Goal: Transaction & Acquisition: Purchase product/service

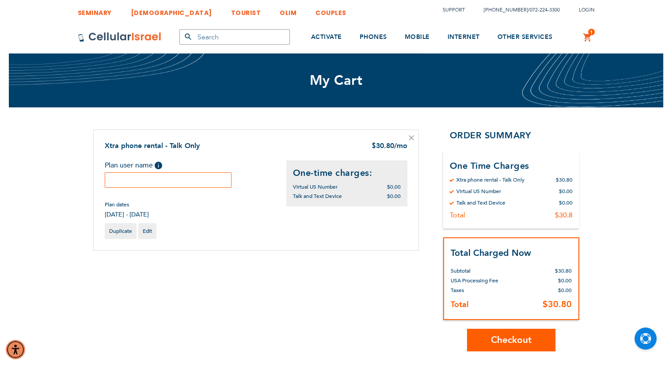
click at [210, 181] on input "text" at bounding box center [168, 179] width 127 height 15
click at [165, 181] on input "augs 225" at bounding box center [168, 179] width 127 height 15
type input "aug 2025"
click at [489, 336] on button "Checkout" at bounding box center [511, 340] width 88 height 23
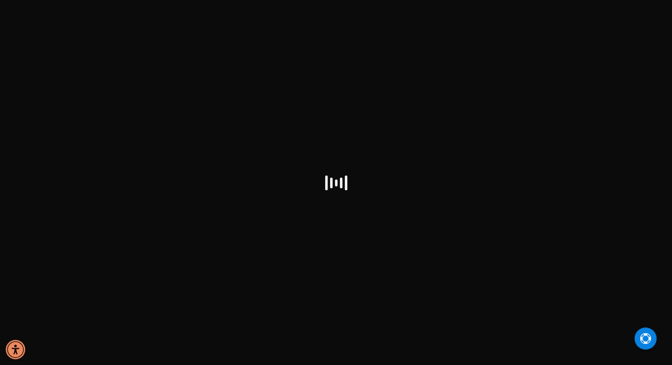
select select "US"
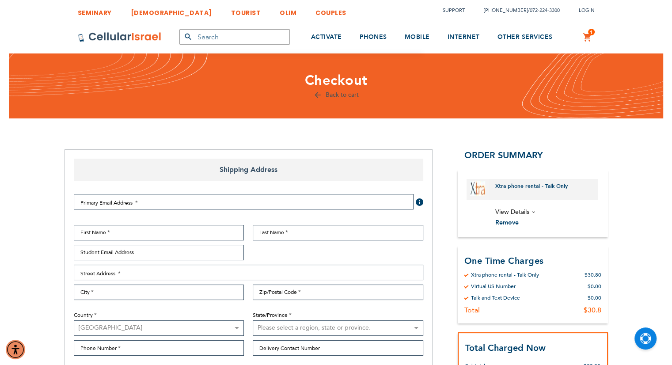
checkbox input "false"
click at [234, 192] on div "Primary Email Address Tooltip We'll send your order confirmation here. Click He…" at bounding box center [248, 286] width 358 height 199
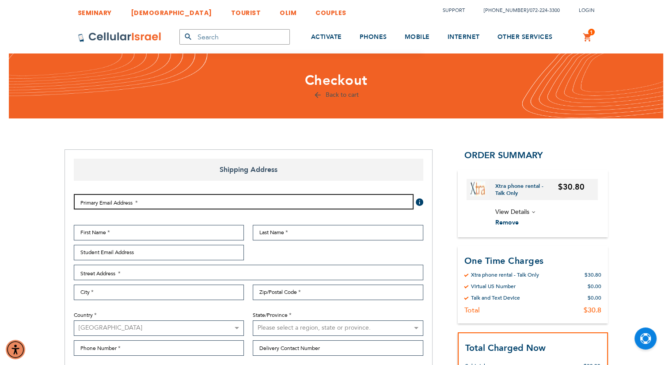
click at [216, 204] on input "Email Address" at bounding box center [244, 201] width 340 height 15
click at [179, 202] on input "Email Address" at bounding box center [244, 201] width 340 height 15
type input "ymschoenfeld@gmail.com"
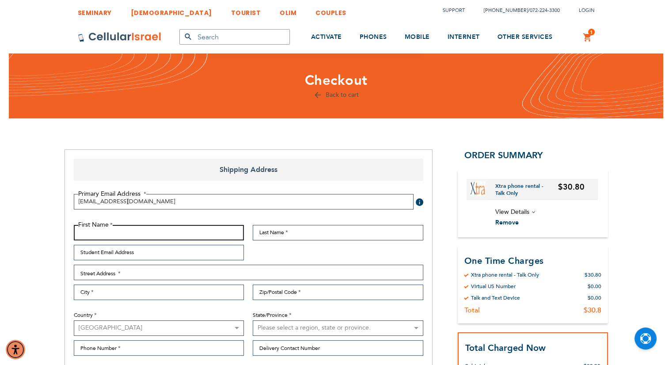
click at [145, 232] on input "First Name" at bounding box center [159, 232] width 171 height 15
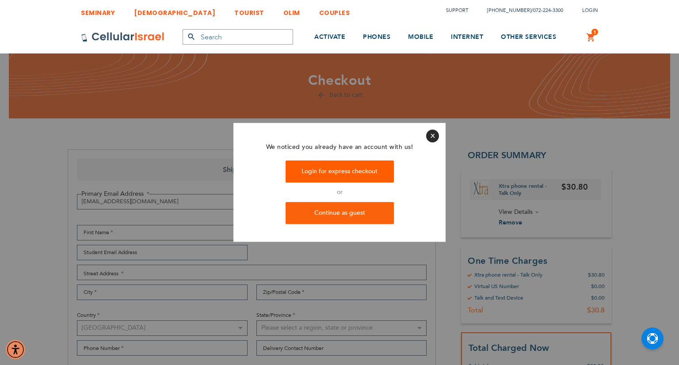
click at [326, 174] on link "Login for express checkout" at bounding box center [339, 171] width 108 height 22
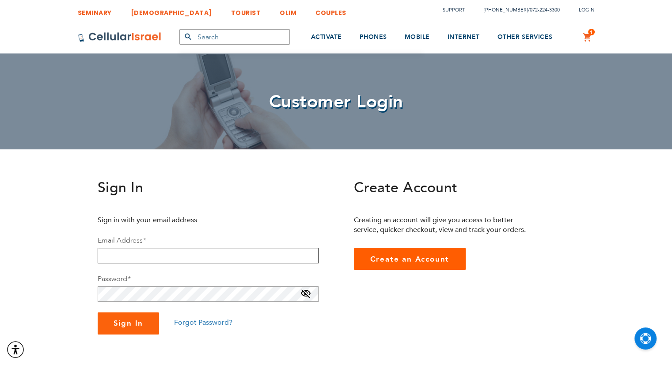
click at [156, 262] on input "email" at bounding box center [208, 255] width 221 height 15
click at [159, 251] on input "email" at bounding box center [208, 255] width 221 height 15
type input "[EMAIL_ADDRESS][DOMAIN_NAME]"
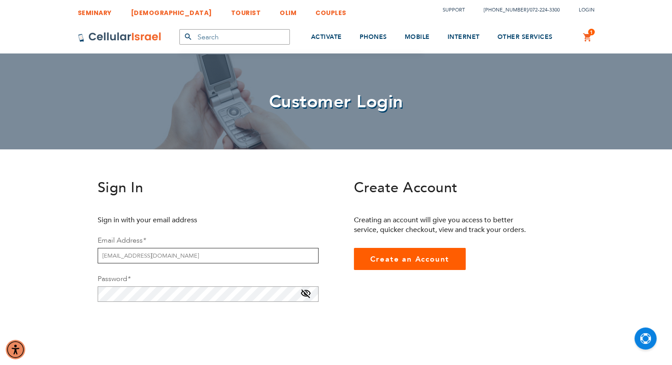
drag, startPoint x: 214, startPoint y: 253, endPoint x: 12, endPoint y: 261, distance: 202.1
